Goal: Task Accomplishment & Management: Use online tool/utility

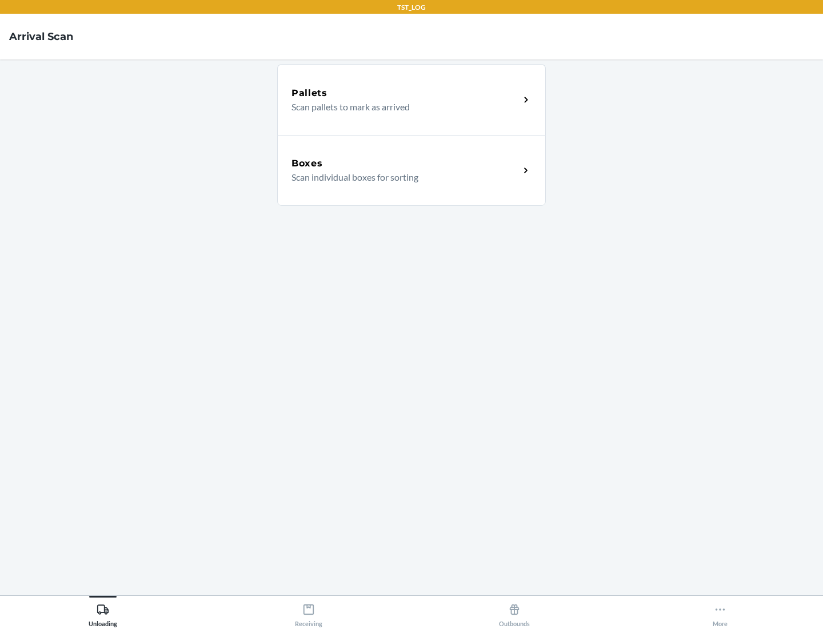
click at [405, 163] on div "Boxes" at bounding box center [405, 164] width 228 height 14
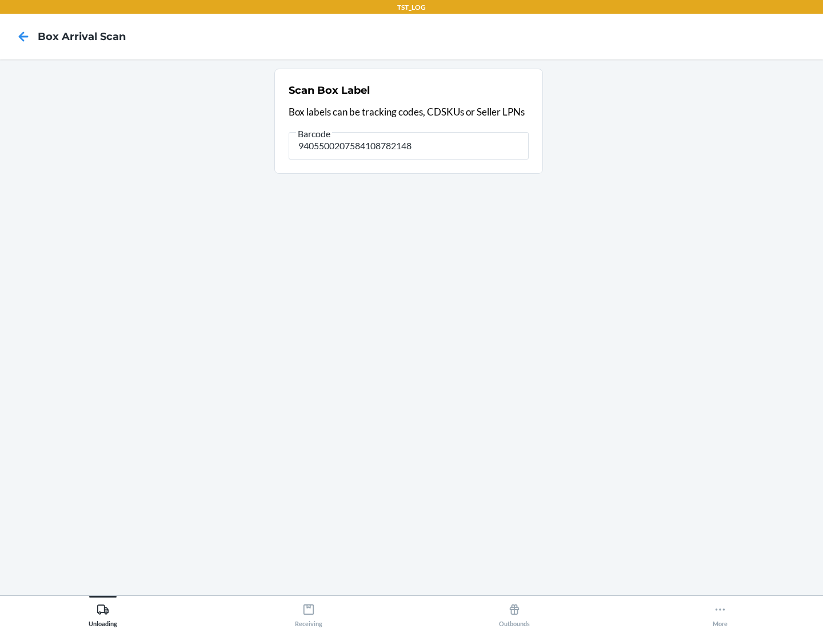
type input "9405500207584108782148"
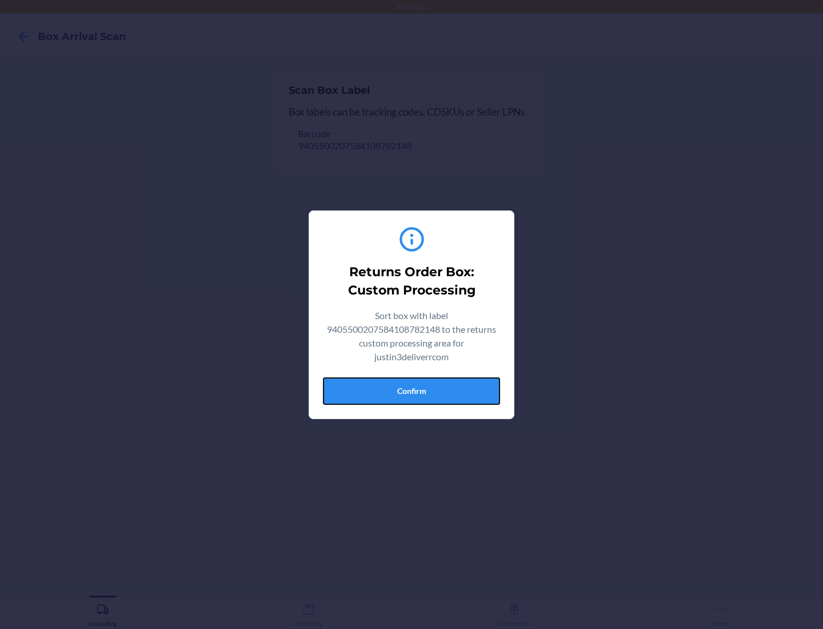
click at [411, 390] on button "Confirm" at bounding box center [411, 390] width 177 height 27
